Goal: Task Accomplishment & Management: Manage account settings

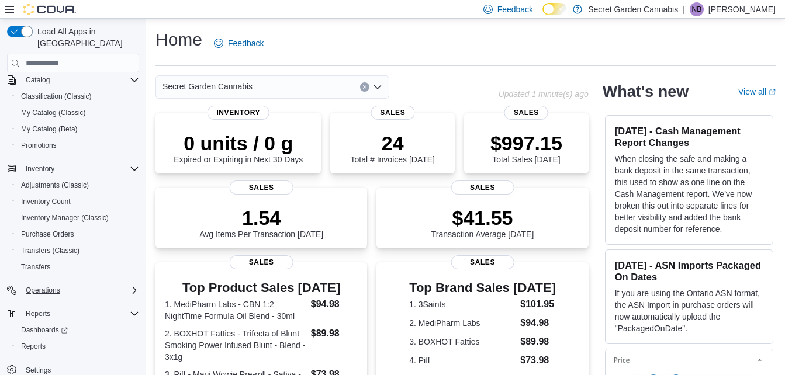
scroll to position [96, 0]
click at [54, 140] on span "Promotions" at bounding box center [39, 144] width 36 height 9
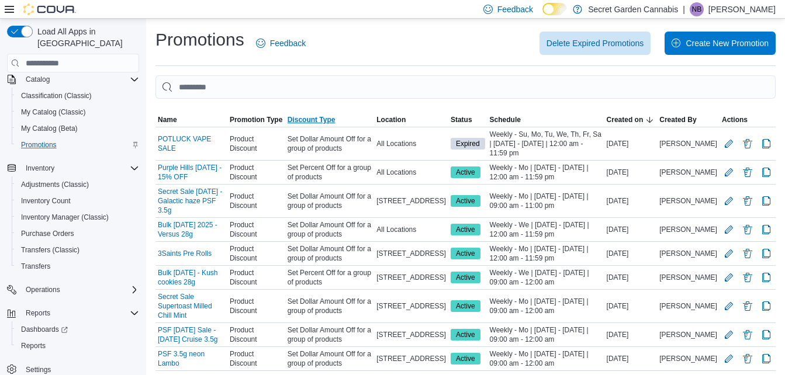
scroll to position [39, 0]
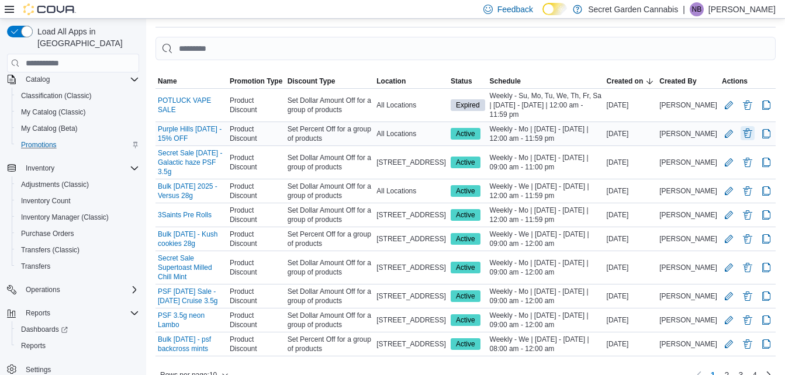
click at [754, 137] on button "Delete Promotion" at bounding box center [747, 133] width 14 height 14
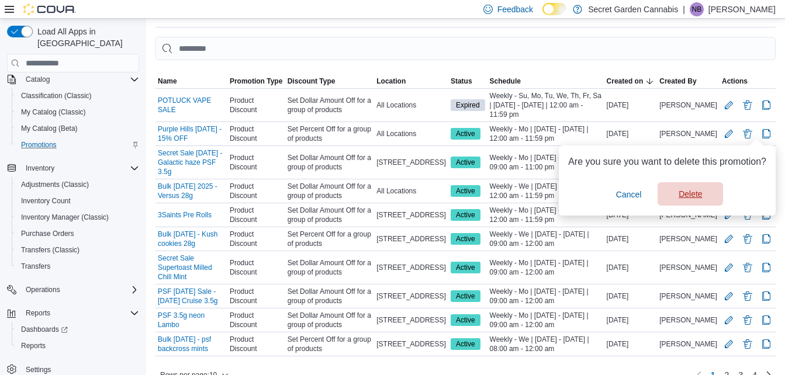
click at [693, 195] on span "Delete" at bounding box center [689, 194] width 23 height 12
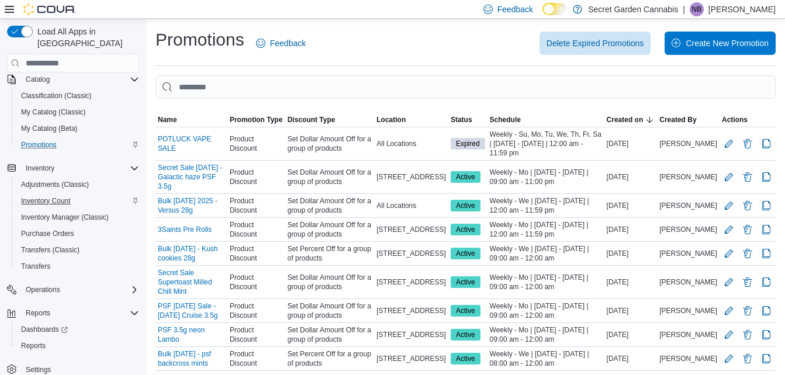
scroll to position [0, 0]
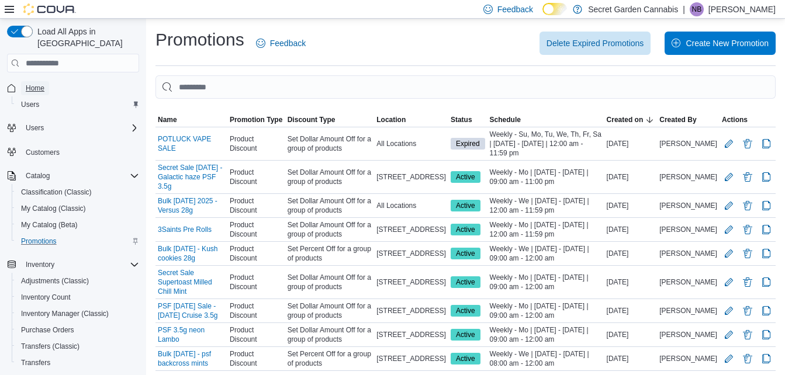
click at [31, 84] on span "Home" at bounding box center [35, 88] width 19 height 9
